Goal: Task Accomplishment & Management: Manage account settings

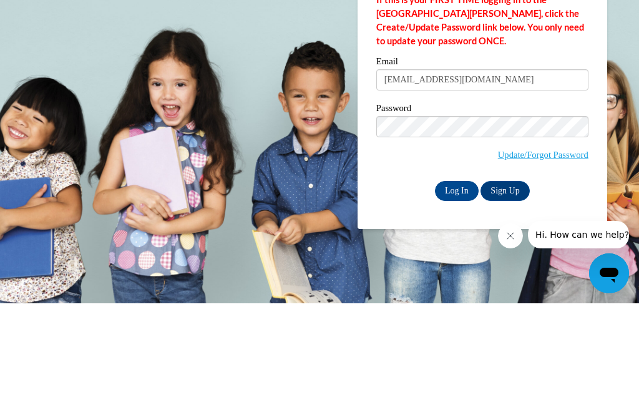
type input "[EMAIL_ADDRESS][DOMAIN_NAME]"
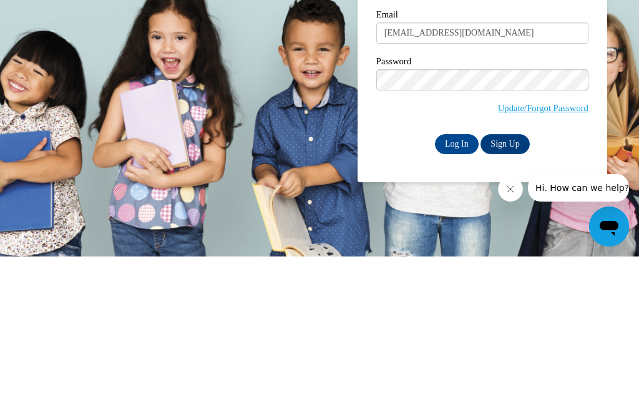
click at [461, 293] on input "Log In" at bounding box center [457, 303] width 44 height 20
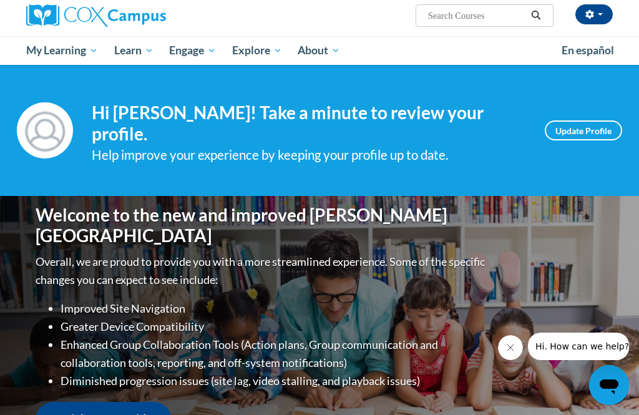
click at [588, 121] on link "Update Profile" at bounding box center [583, 131] width 77 height 20
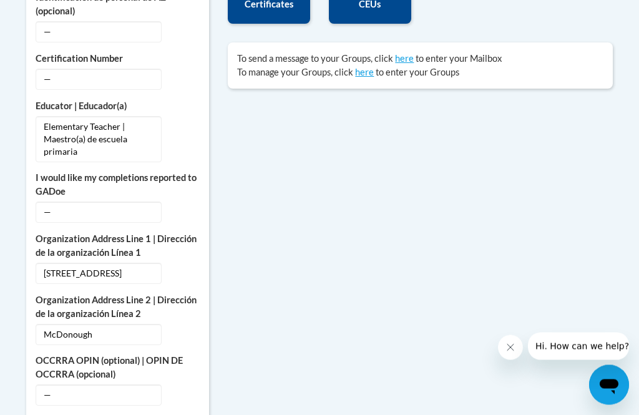
scroll to position [529, 0]
click at [199, 202] on div "— Edit" at bounding box center [118, 211] width 164 height 21
click at [181, 203] on button "Edit" at bounding box center [185, 211] width 29 height 20
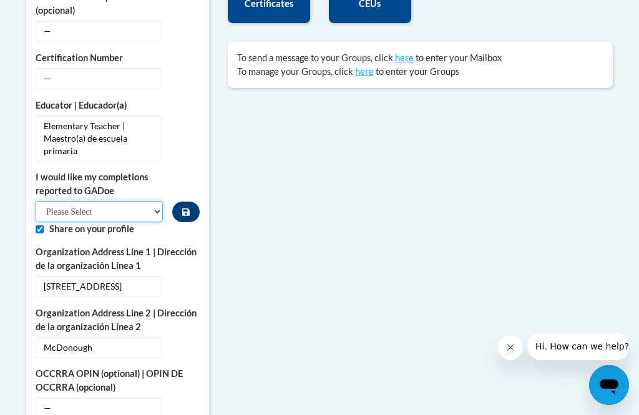
click at [159, 208] on select "Please Select Yes No" at bounding box center [99, 211] width 127 height 21
select select "603ba6f8-c7dd-435b-84cd-d4c8cfb77024"
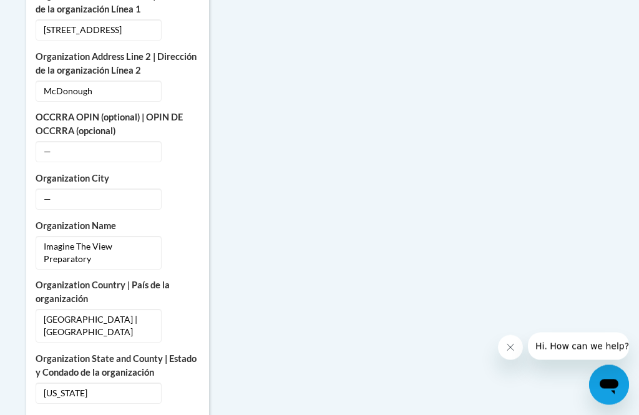
scroll to position [783, 0]
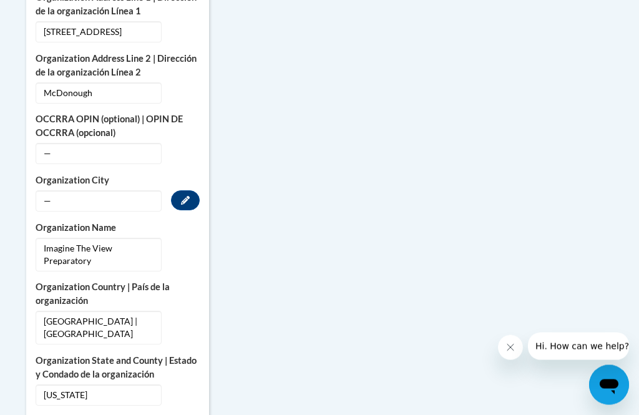
click at [185, 194] on button "Edit" at bounding box center [185, 201] width 29 height 20
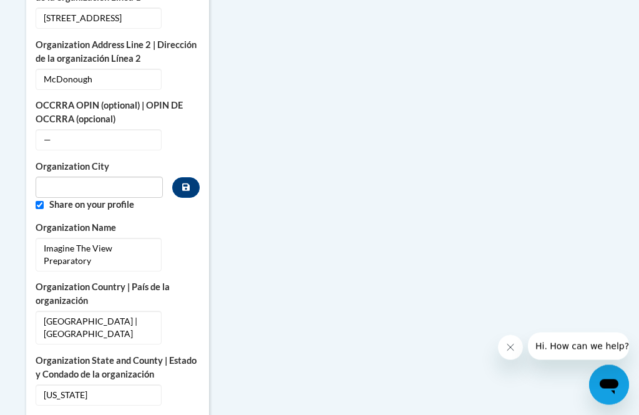
scroll to position [784, 0]
click at [121, 183] on input "Metadata input" at bounding box center [99, 187] width 127 height 21
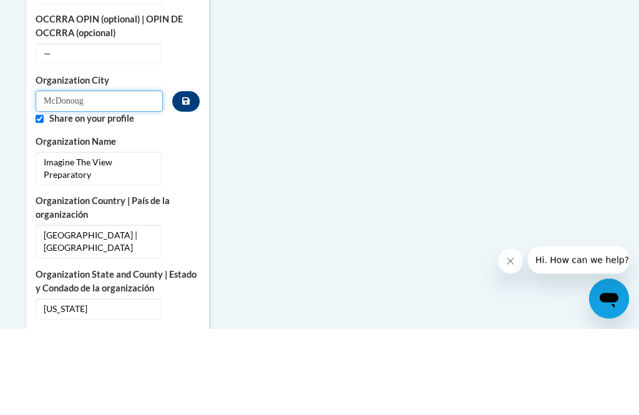
type input "McDonough"
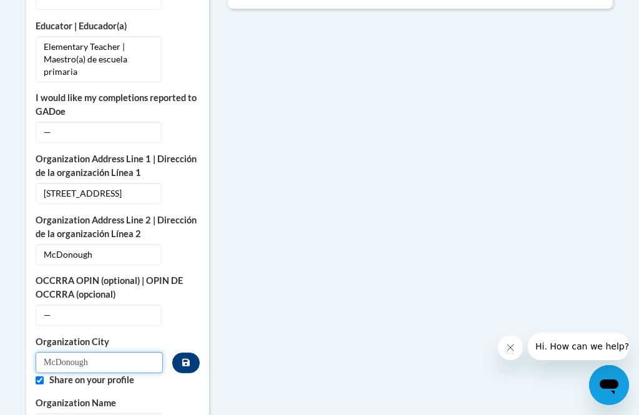
scroll to position [589, 0]
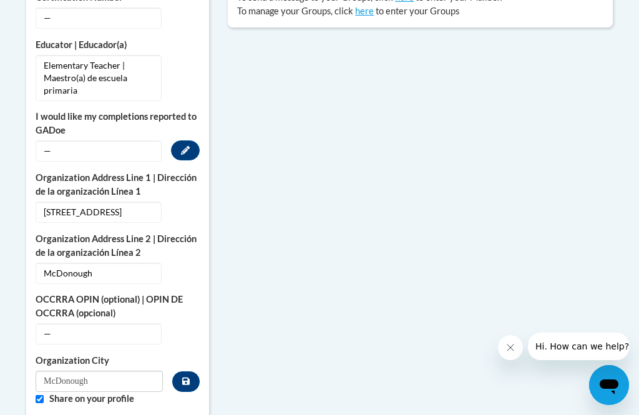
click at [181, 150] on icon "Custom profile fields" at bounding box center [185, 150] width 9 height 9
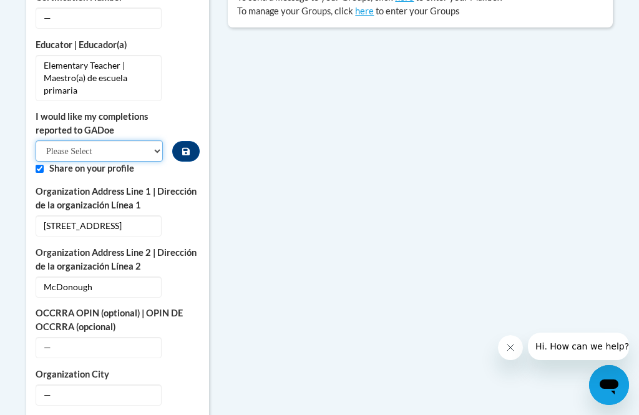
click at [155, 147] on select "Please Select Yes No" at bounding box center [99, 151] width 127 height 21
select select "603ba6f8-c7dd-435b-84cd-d4c8cfb77024"
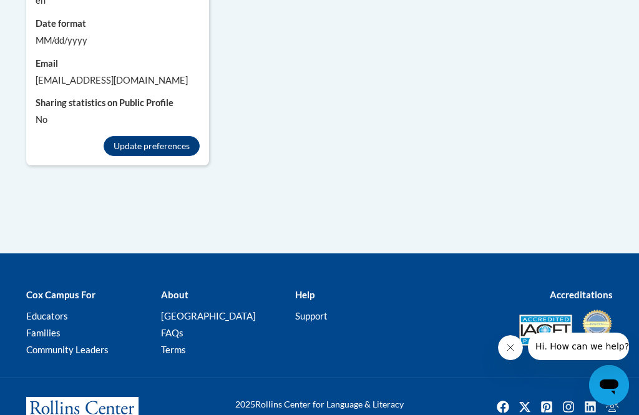
scroll to position [1416, 0]
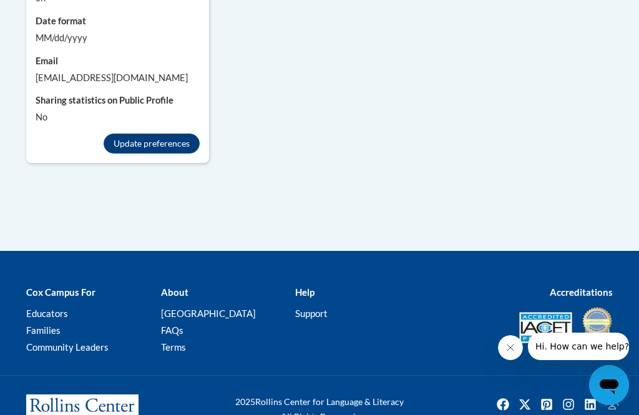
click at [145, 140] on button "Update preferences" at bounding box center [152, 144] width 96 height 20
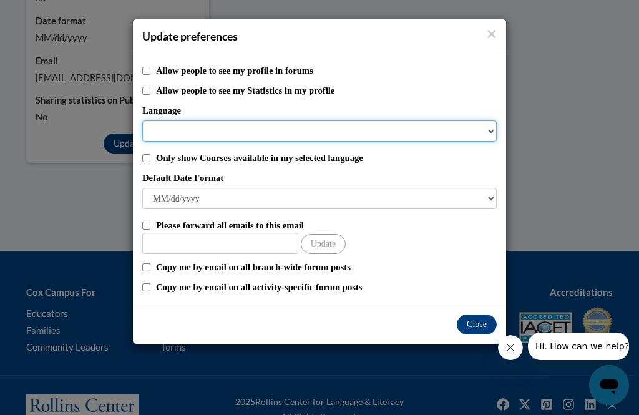
click at [492, 126] on select "Language" at bounding box center [319, 131] width 355 height 21
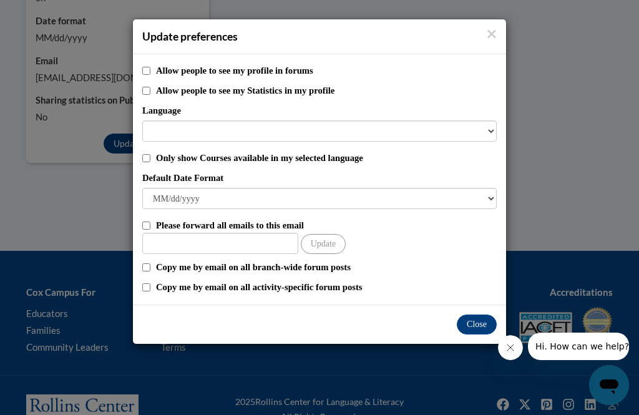
click at [476, 320] on button "Close" at bounding box center [477, 325] width 40 height 20
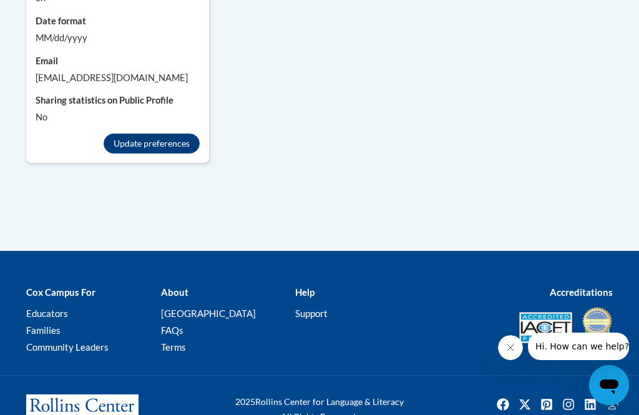
click at [151, 138] on button "Update preferences" at bounding box center [152, 144] width 96 height 20
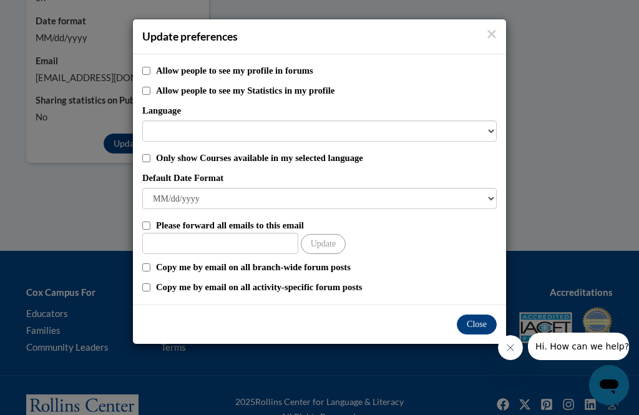
click at [484, 320] on button "Close" at bounding box center [477, 325] width 40 height 20
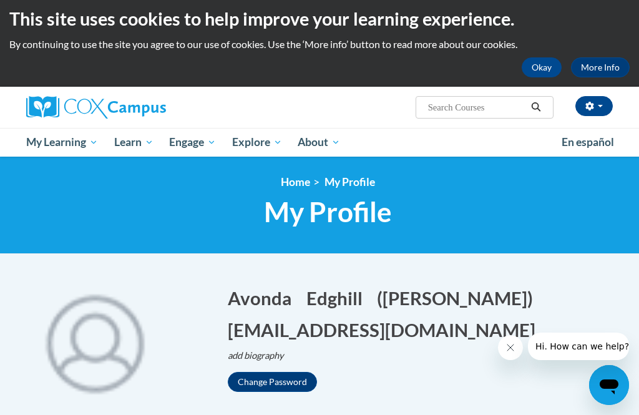
scroll to position [0, 0]
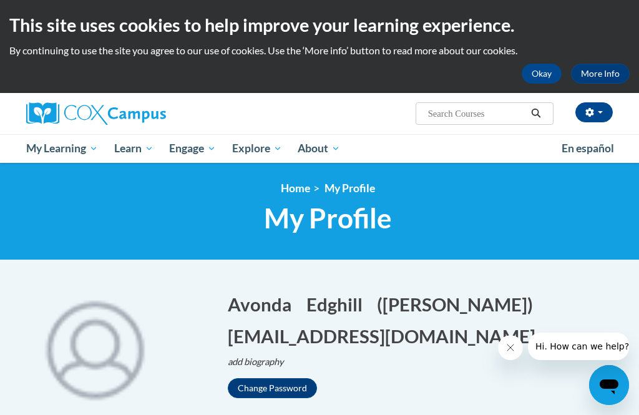
click at [0, 0] on span "All Courses" at bounding box center [0, 0] width 0 height 0
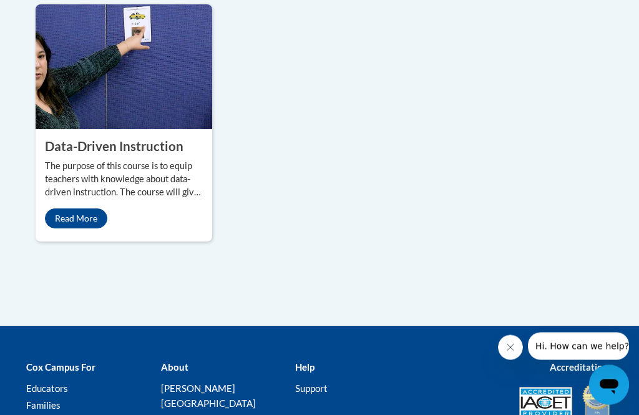
scroll to position [1202, 0]
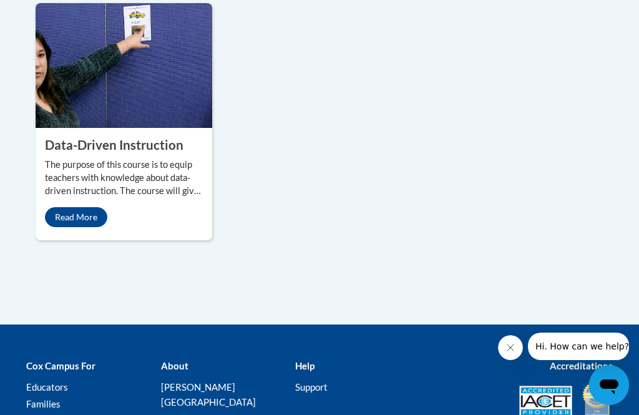
click at [68, 227] on link "Read More" at bounding box center [76, 217] width 62 height 20
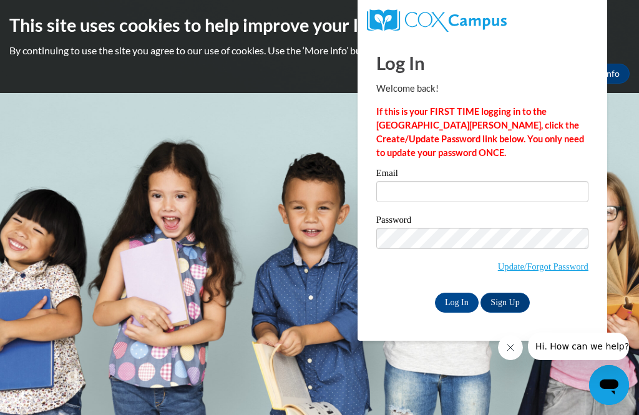
click at [413, 192] on input "Email" at bounding box center [483, 191] width 212 height 21
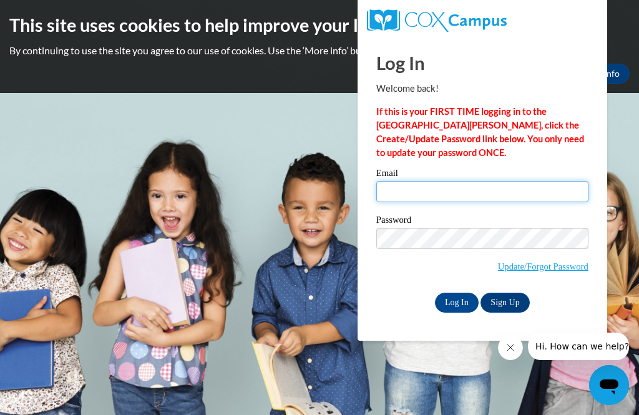
type input "[EMAIL_ADDRESS][DOMAIN_NAME]"
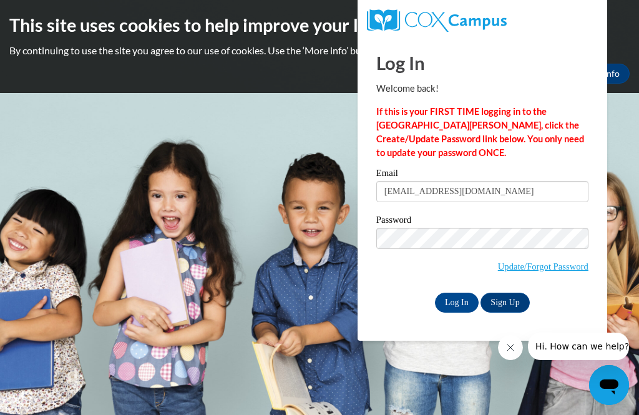
click at [456, 303] on input "Log In" at bounding box center [457, 303] width 44 height 20
